Goal: Find contact information: Find contact information

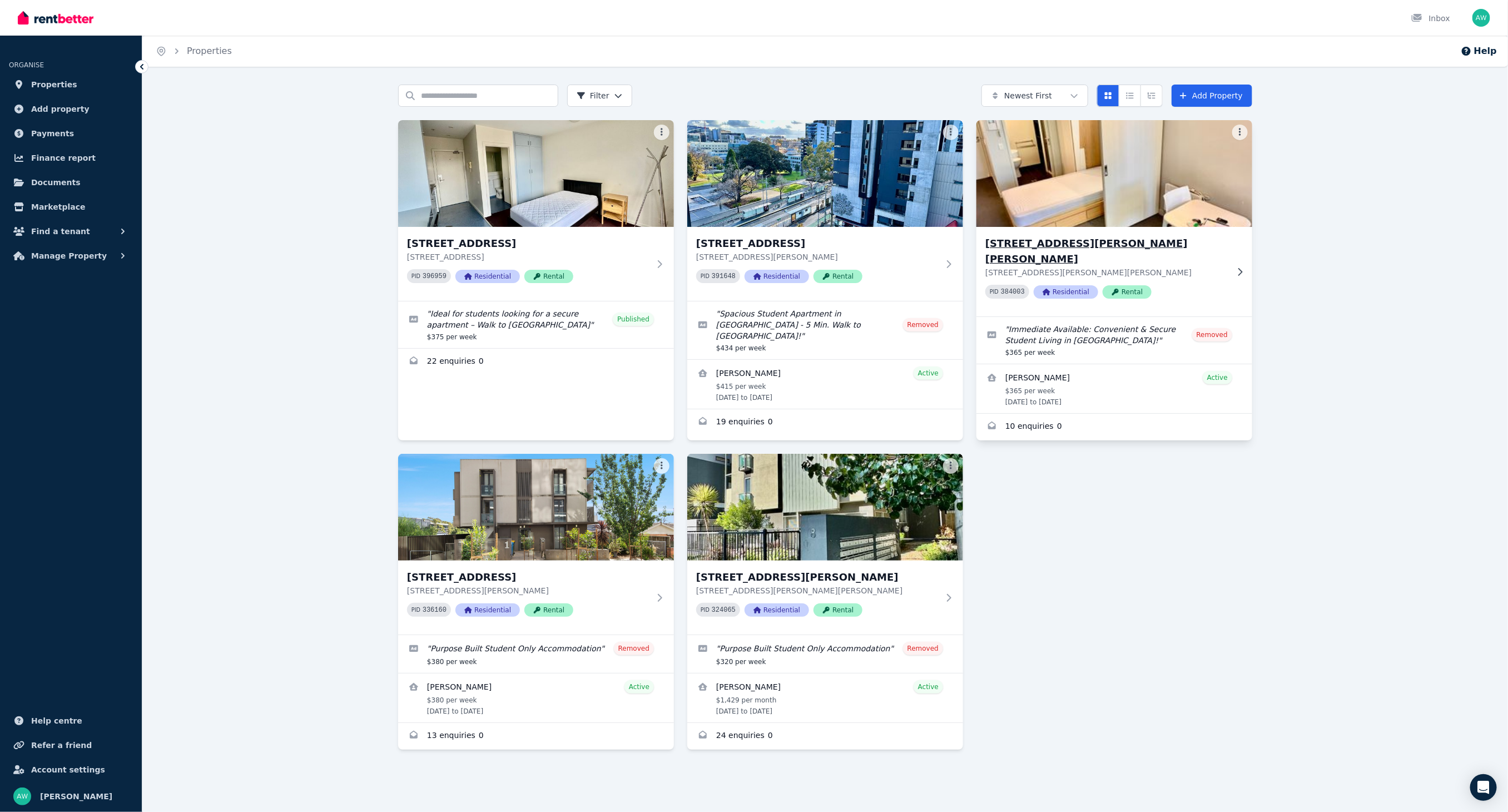
click at [1225, 285] on div "PID 384003 Residential Rental" at bounding box center [1107, 292] width 243 height 14
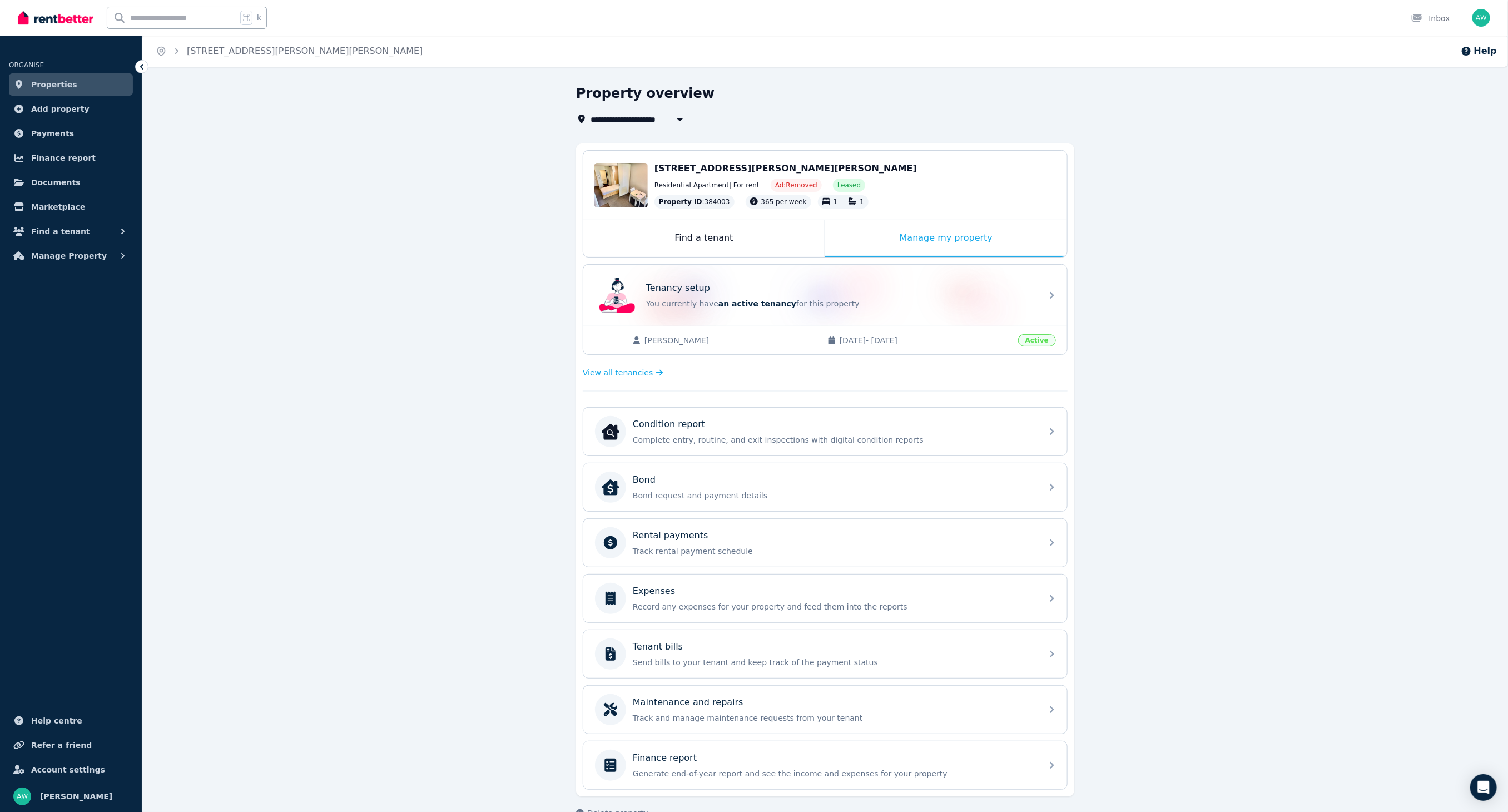
click at [669, 340] on span "[PERSON_NAME]" at bounding box center [730, 340] width 172 height 11
click at [618, 372] on span "View all tenancies" at bounding box center [618, 372] width 70 height 11
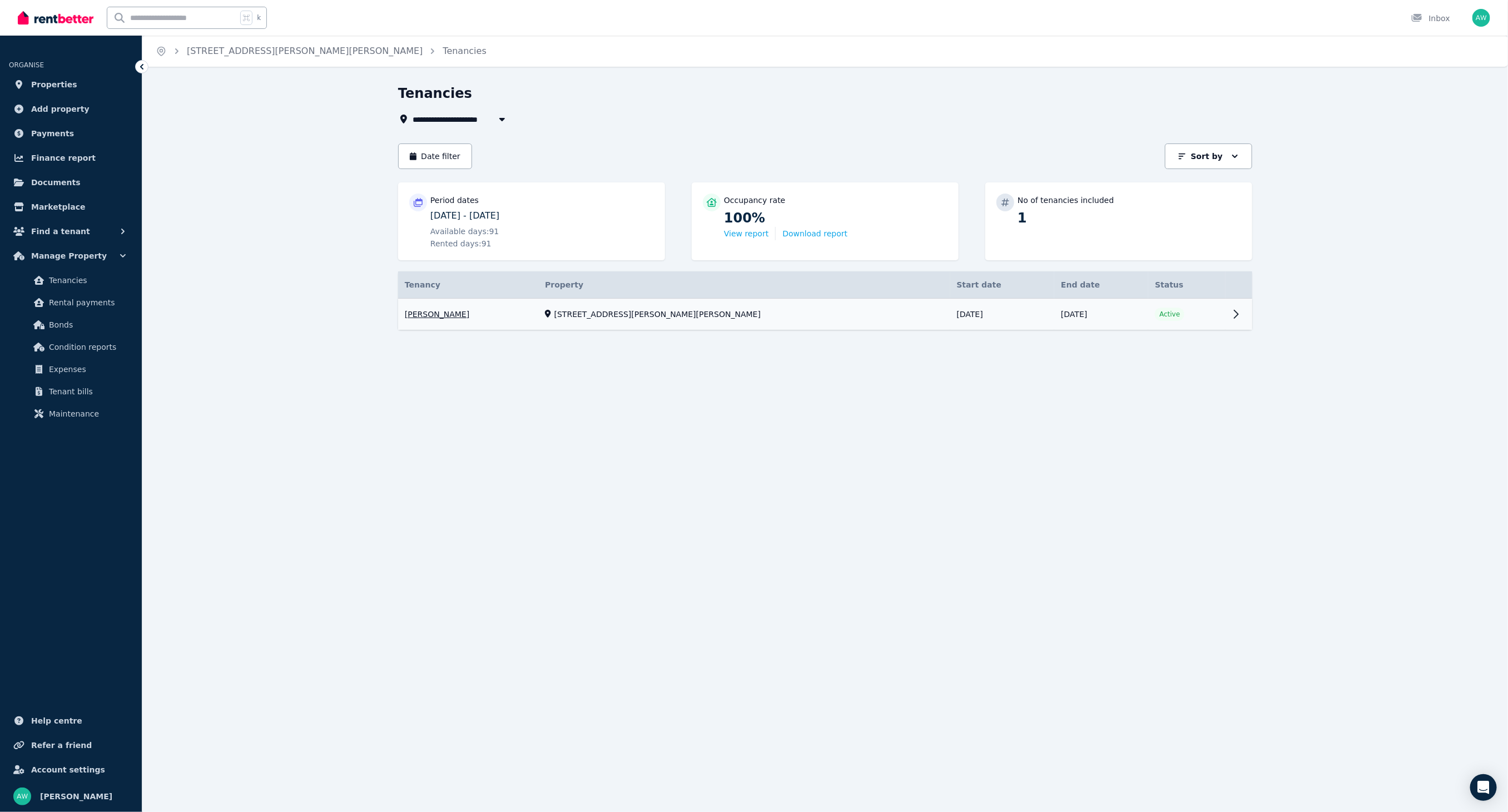
click at [489, 309] on link "View property details" at bounding box center [825, 314] width 854 height 32
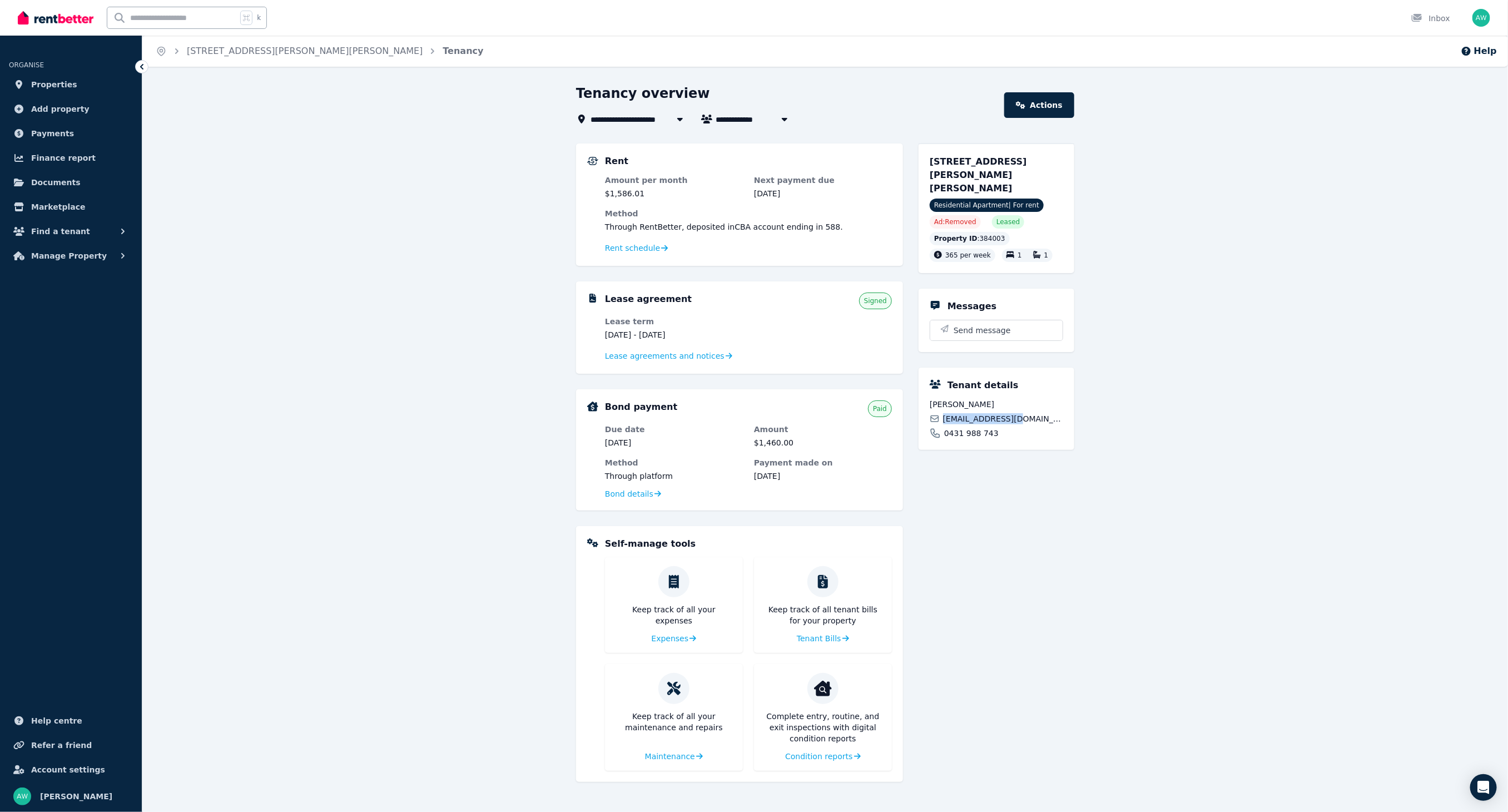
drag, startPoint x: 1025, startPoint y: 406, endPoint x: 948, endPoint y: 415, distance: 77.5
click at [943, 413] on div "[EMAIL_ADDRESS][DOMAIN_NAME]" at bounding box center [997, 419] width 134 height 11
copy span "[EMAIL_ADDRESS][DOMAIN_NAME]"
